Goal: Task Accomplishment & Management: Complete application form

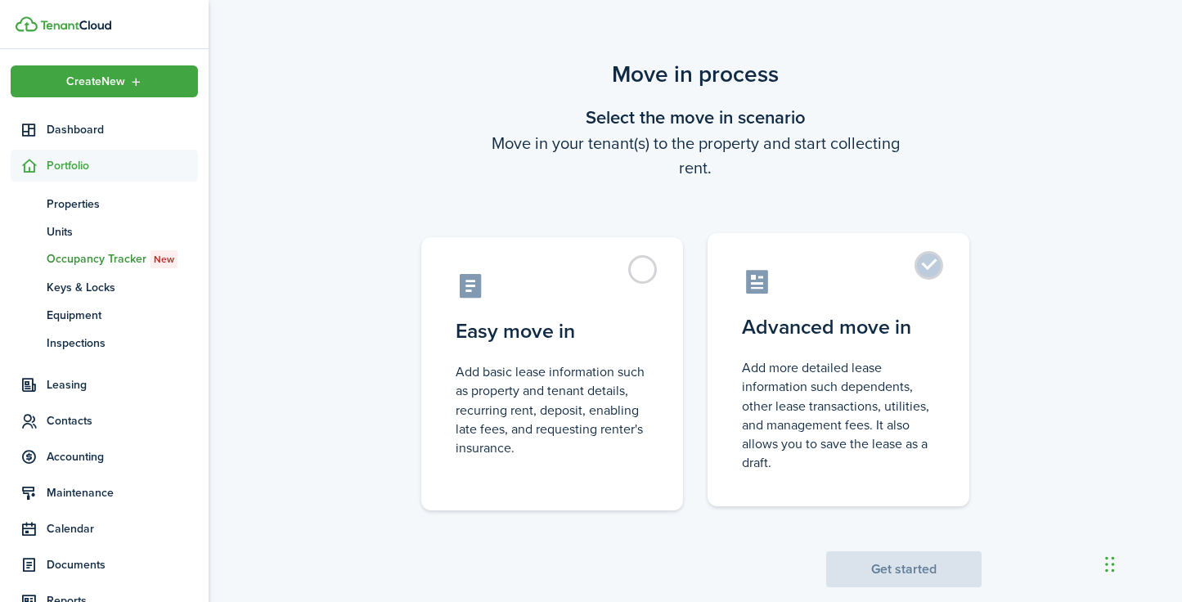
click at [929, 272] on label "Advanced move in Add more detailed lease information such dependents, other lea…" at bounding box center [838, 369] width 262 height 273
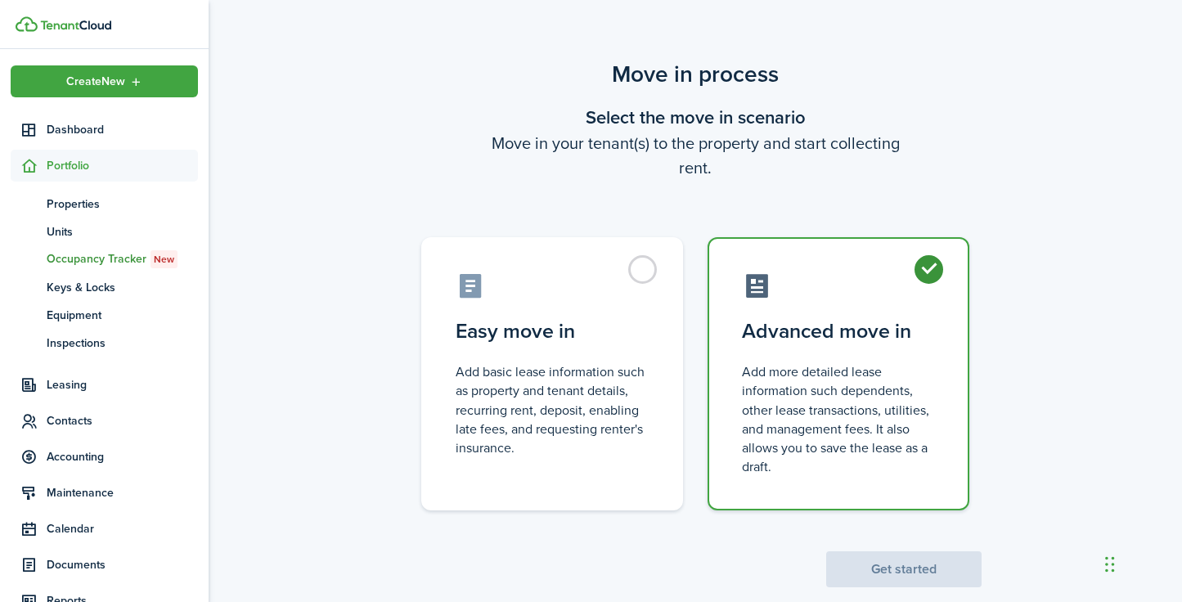
radio input "true"
click at [875, 575] on button "Get started" at bounding box center [903, 569] width 155 height 36
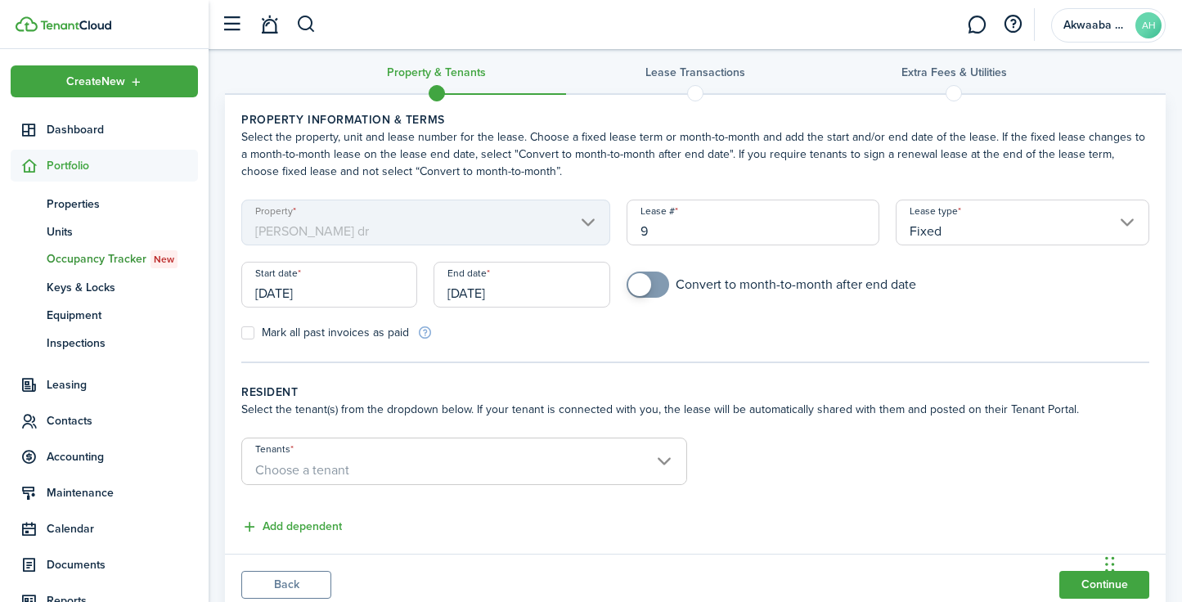
scroll to position [75, 0]
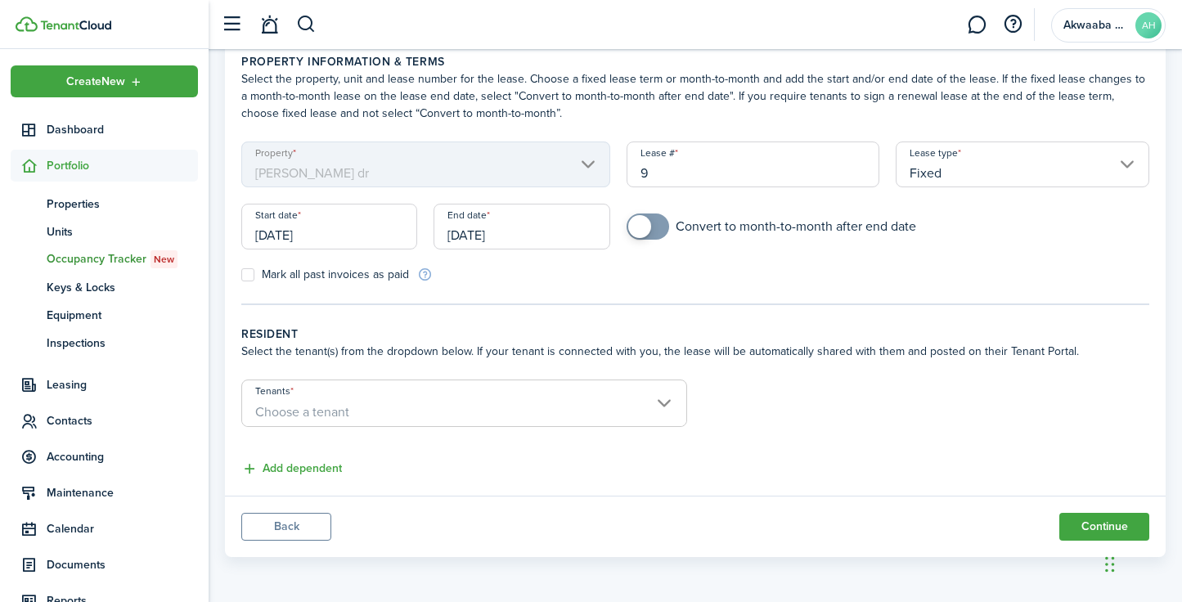
click at [662, 397] on input "Tenants" at bounding box center [464, 390] width 444 height 20
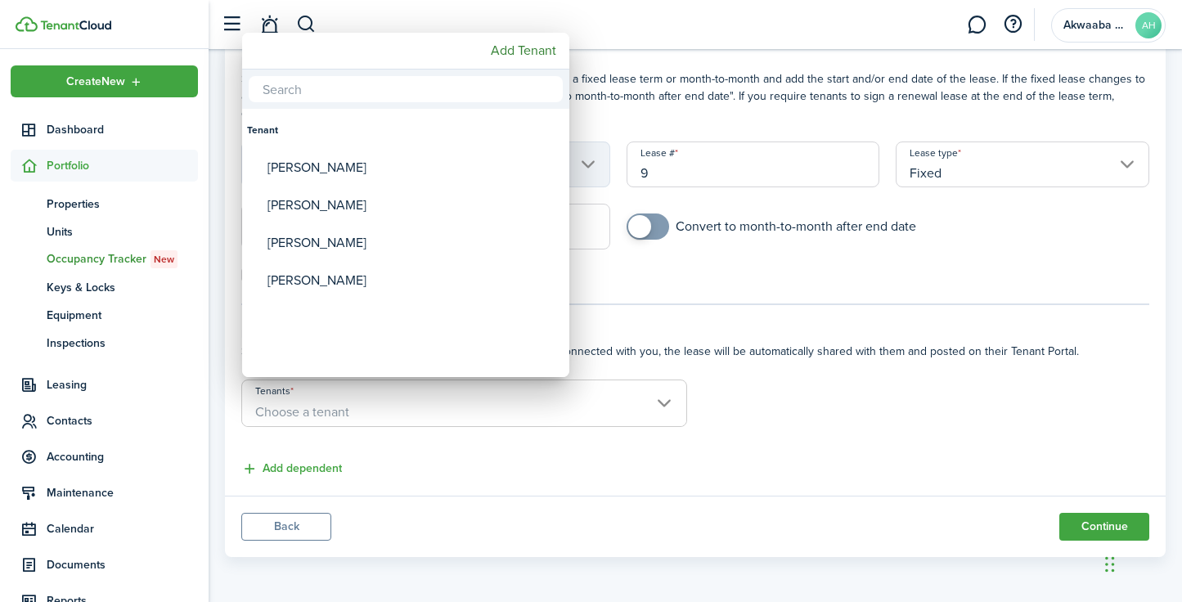
click at [808, 402] on div at bounding box center [590, 301] width 1443 height 864
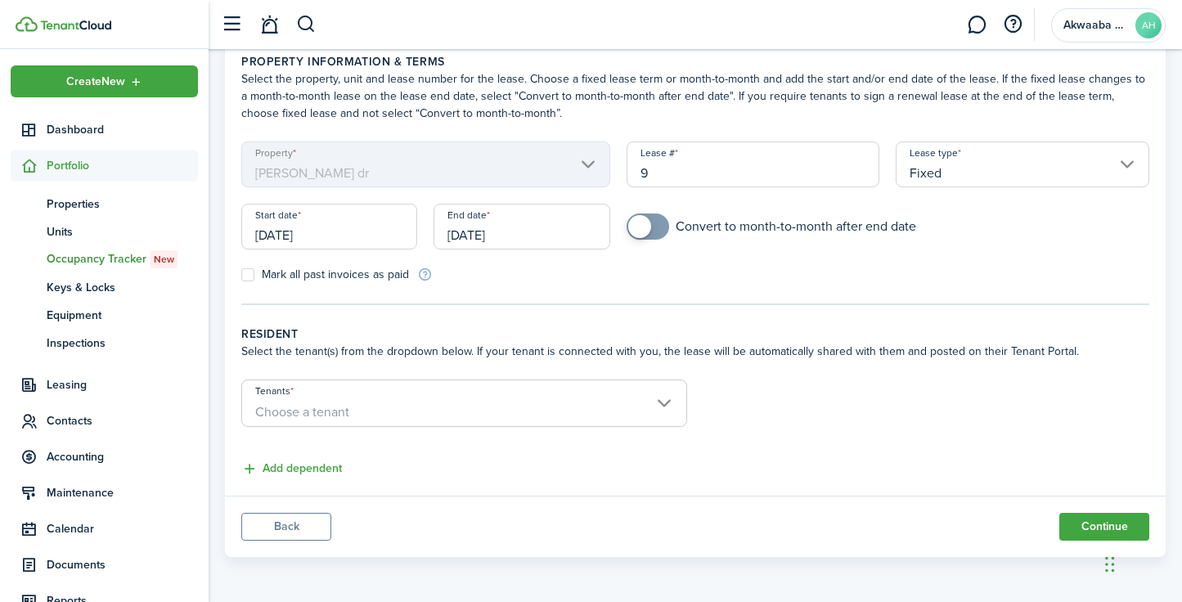
click at [660, 406] on span "Choose a tenant" at bounding box center [464, 412] width 444 height 28
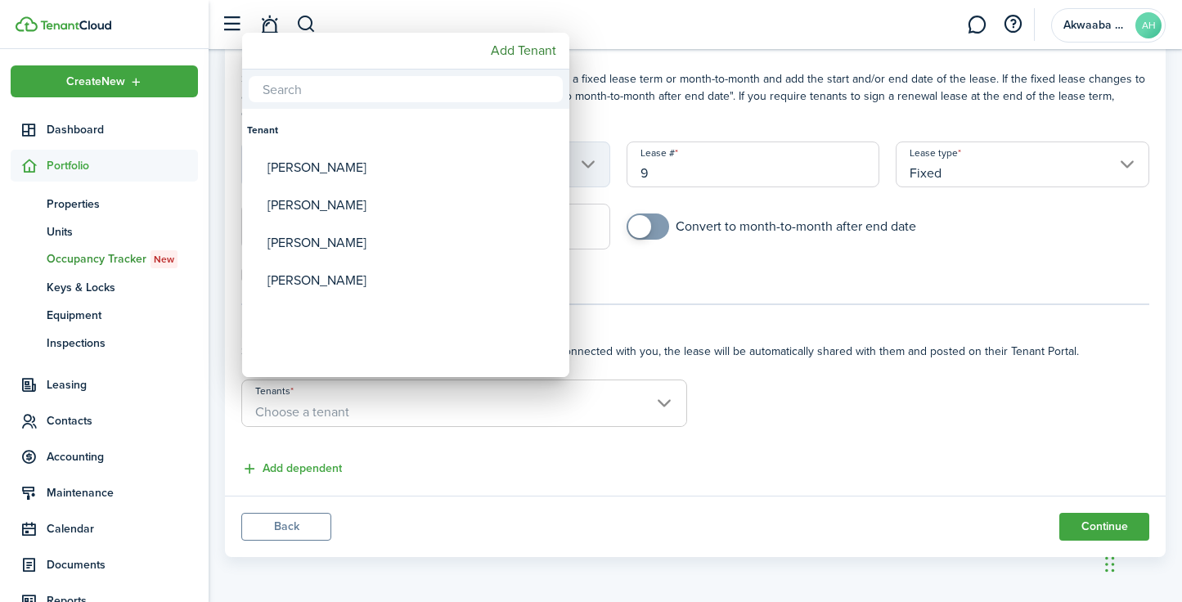
click at [739, 410] on div at bounding box center [590, 301] width 1443 height 864
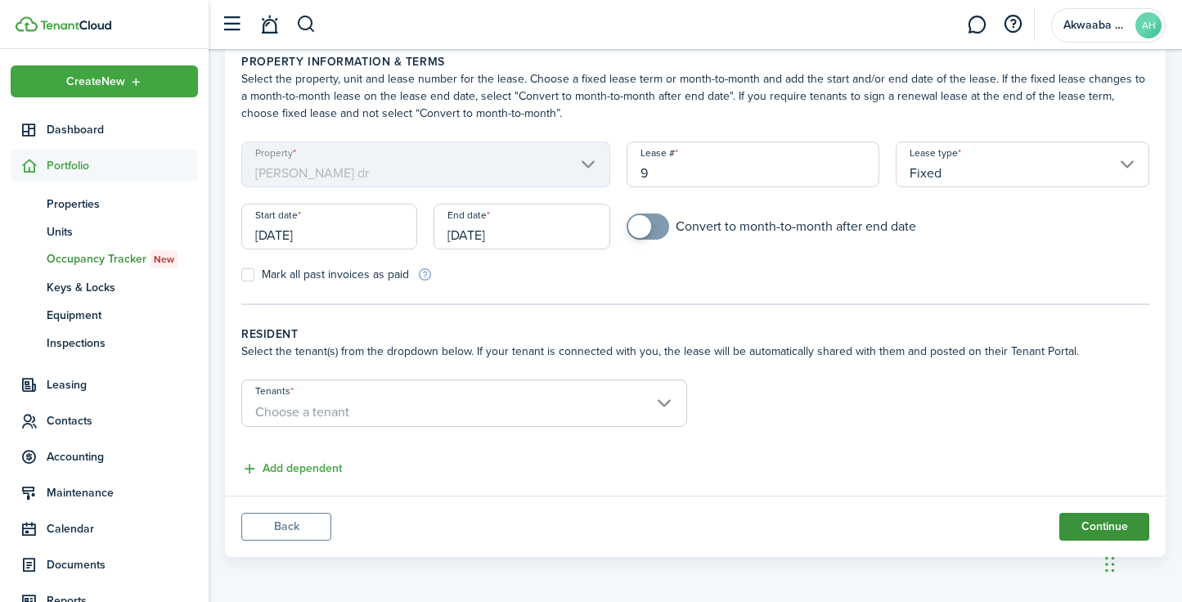
click at [1094, 529] on button "Continue" at bounding box center [1104, 527] width 90 height 28
click at [500, 403] on span "Choose a tenant" at bounding box center [464, 412] width 444 height 28
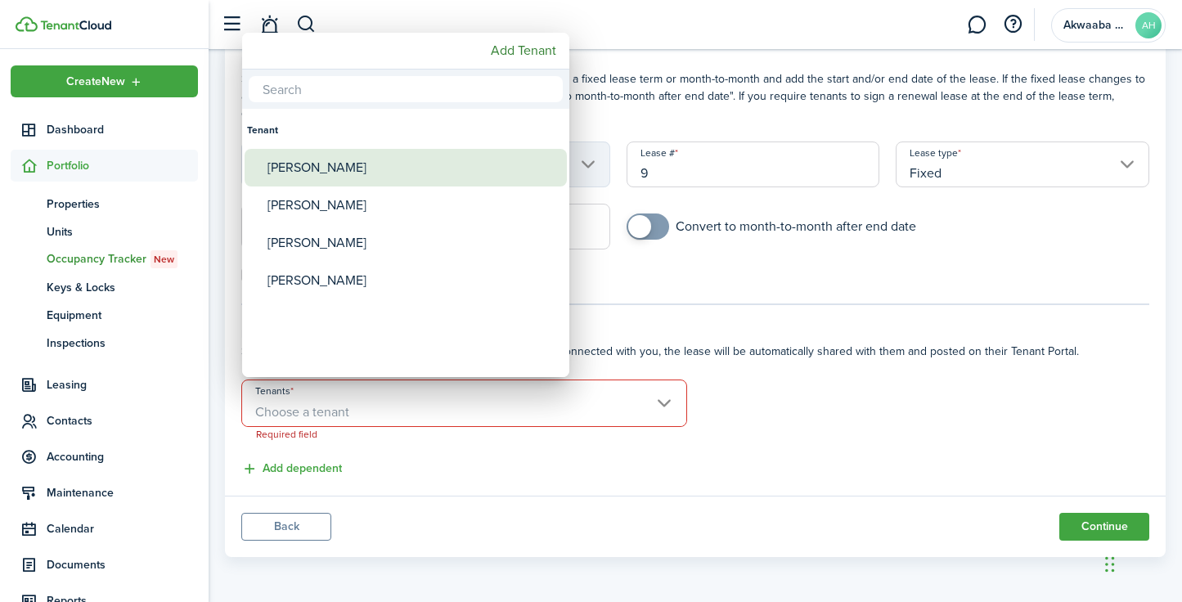
click at [342, 161] on div "[PERSON_NAME]" at bounding box center [411, 168] width 289 height 38
type input "[PERSON_NAME]"
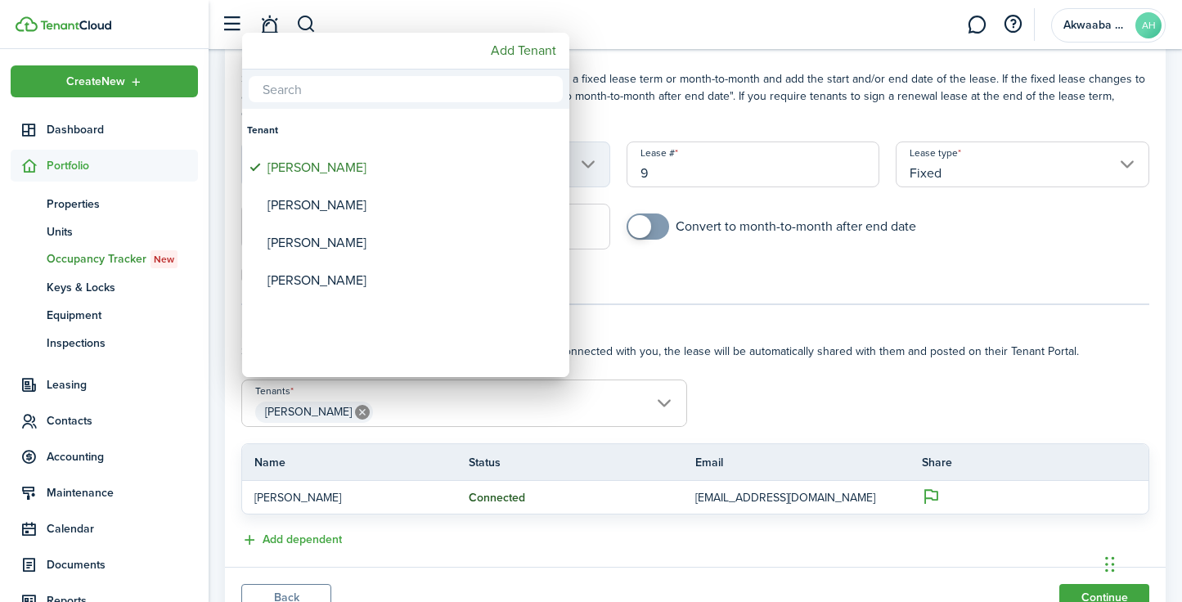
click at [1081, 593] on div at bounding box center [590, 301] width 1443 height 864
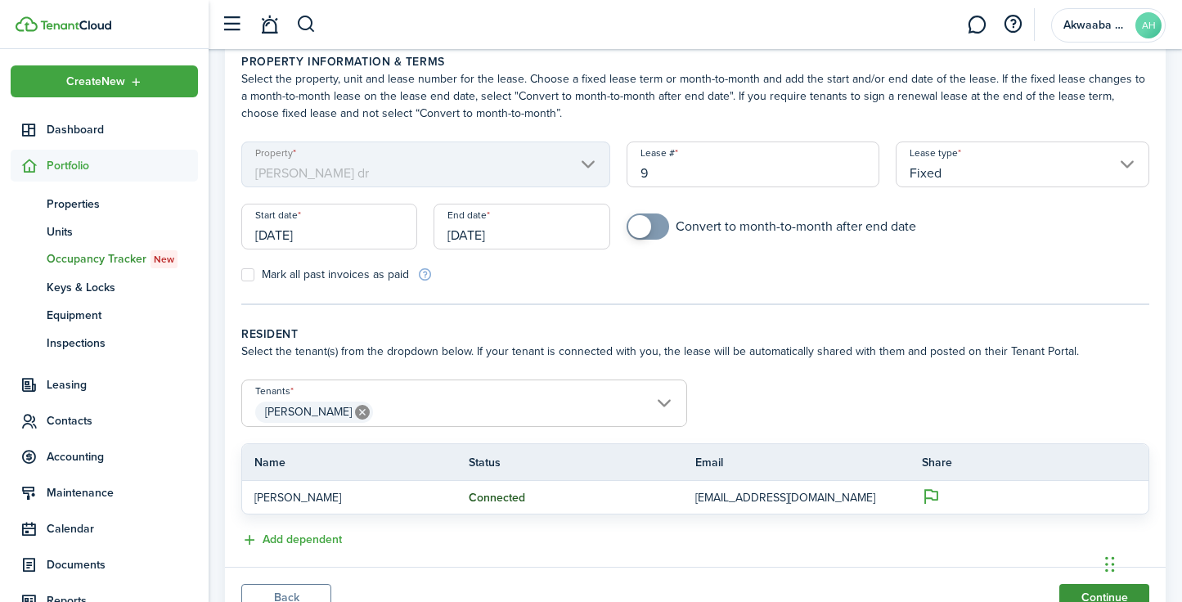
click at [1095, 595] on button "Continue" at bounding box center [1104, 598] width 90 height 28
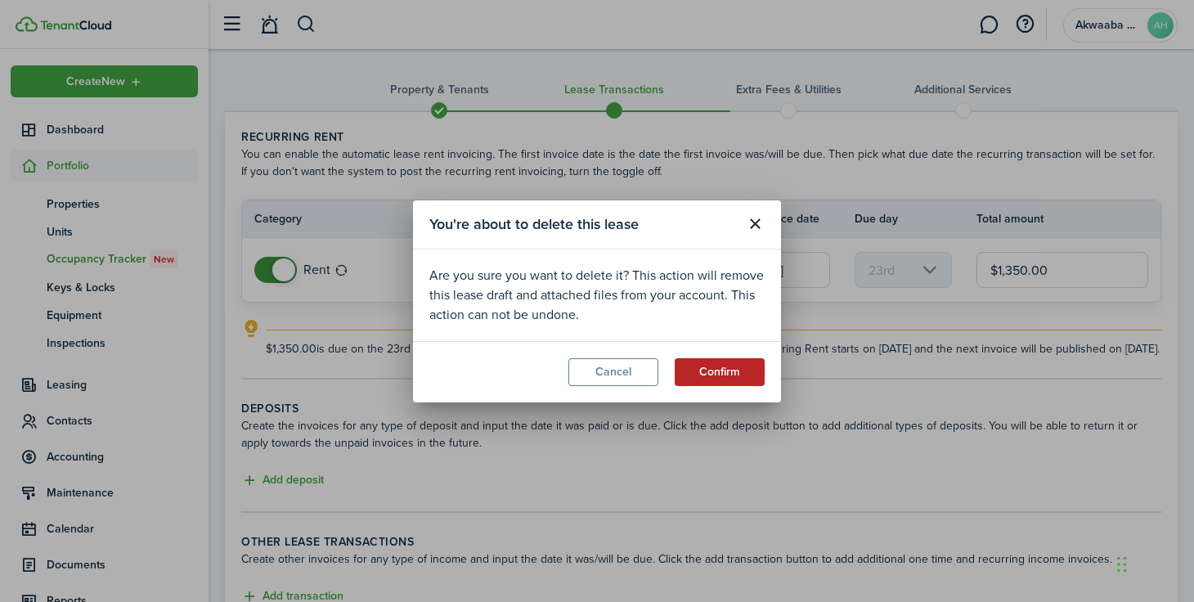
click at [720, 370] on button "Confirm" at bounding box center [720, 372] width 90 height 28
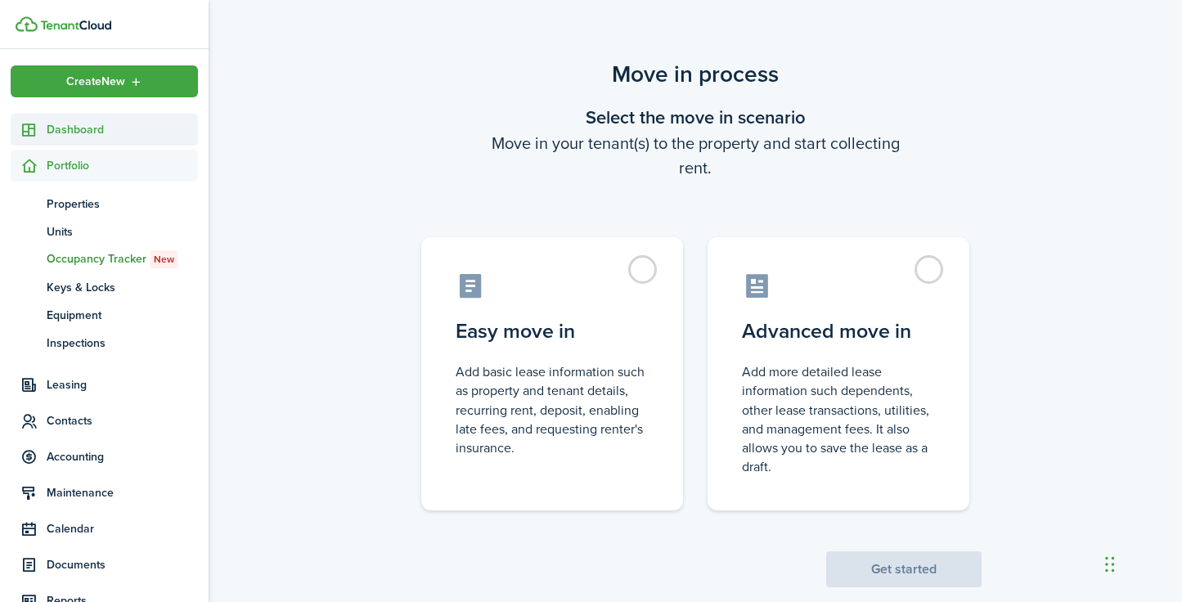
click at [47, 131] on span "Dashboard" at bounding box center [122, 129] width 151 height 17
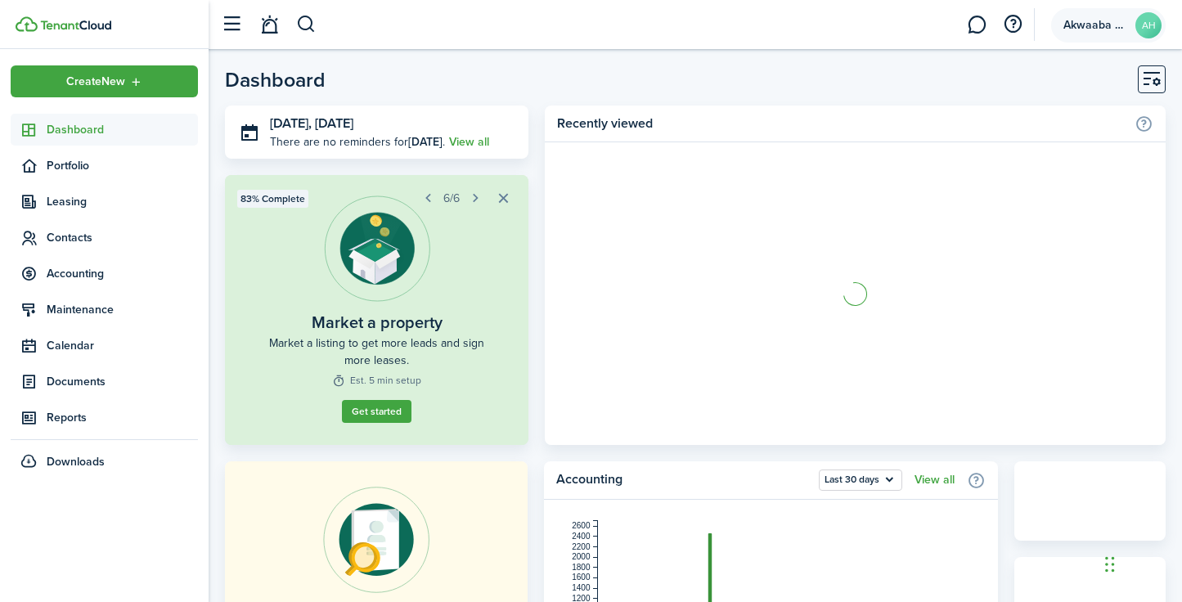
click at [1089, 31] on account-user-avatar "Akwaaba homes llc AH" at bounding box center [1108, 25] width 114 height 34
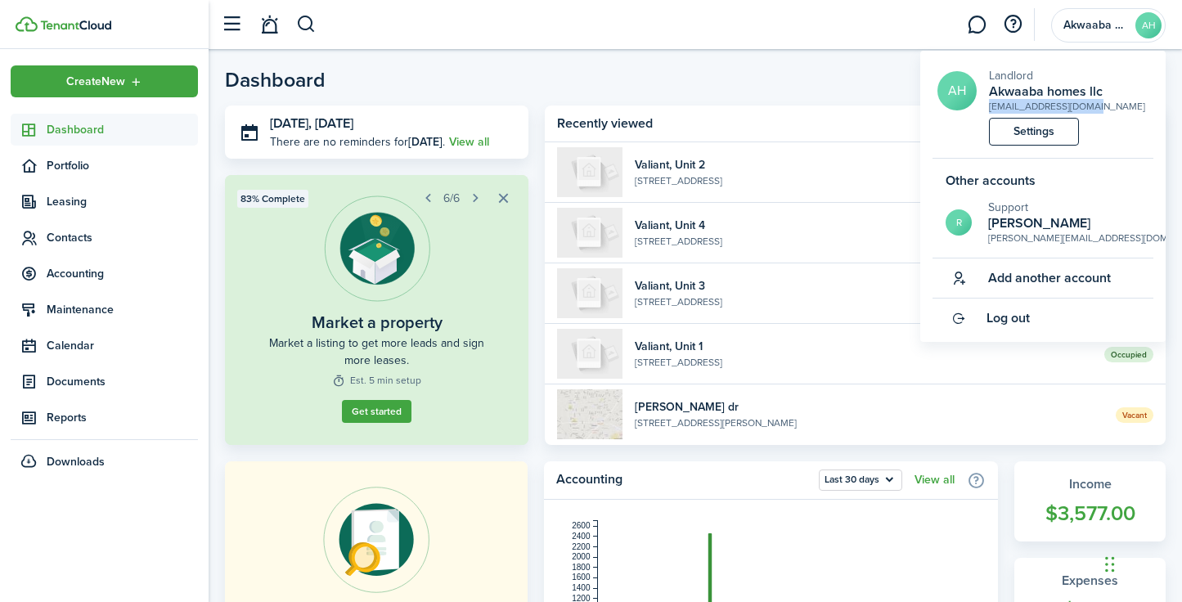
copy div "[EMAIL_ADDRESS][DOMAIN_NAME]"
click at [993, 224] on h2 "[PERSON_NAME]" at bounding box center [1090, 223] width 204 height 15
